Goal: Information Seeking & Learning: Learn about a topic

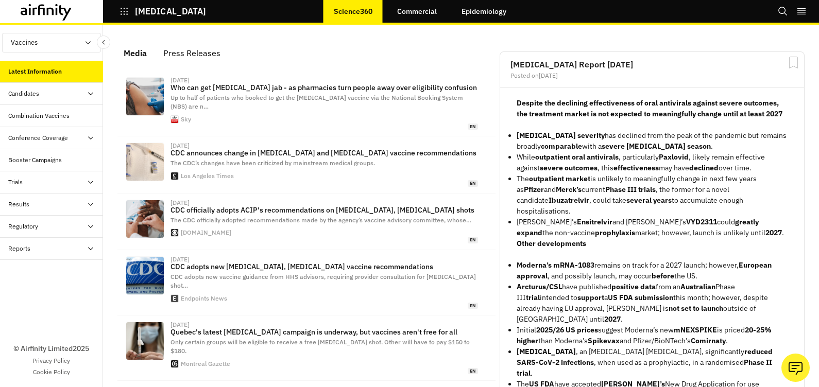
scroll to position [631, 299]
click at [481, 10] on link "Epidemiology" at bounding box center [483, 11] width 65 height 25
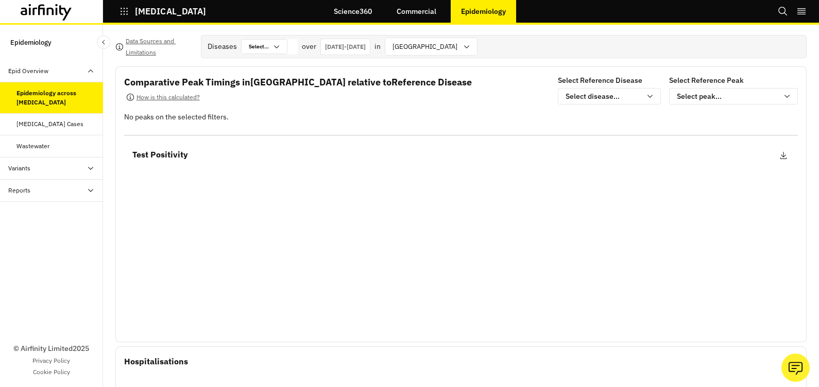
click at [30, 122] on div "Respiratory Disease Cases" at bounding box center [49, 123] width 67 height 9
